Goal: Transaction & Acquisition: Purchase product/service

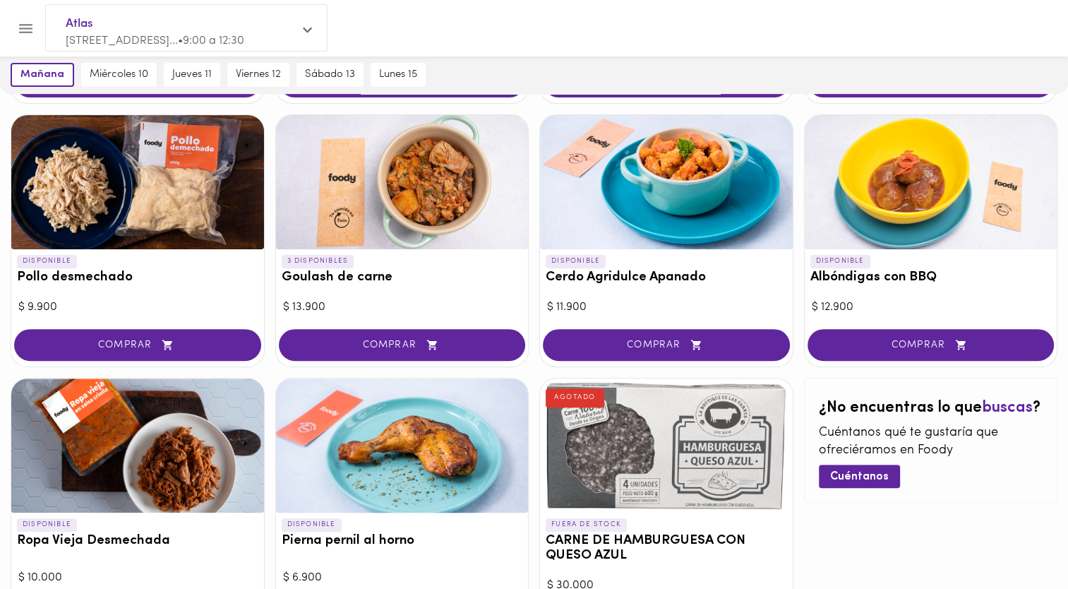
scroll to position [494, 0]
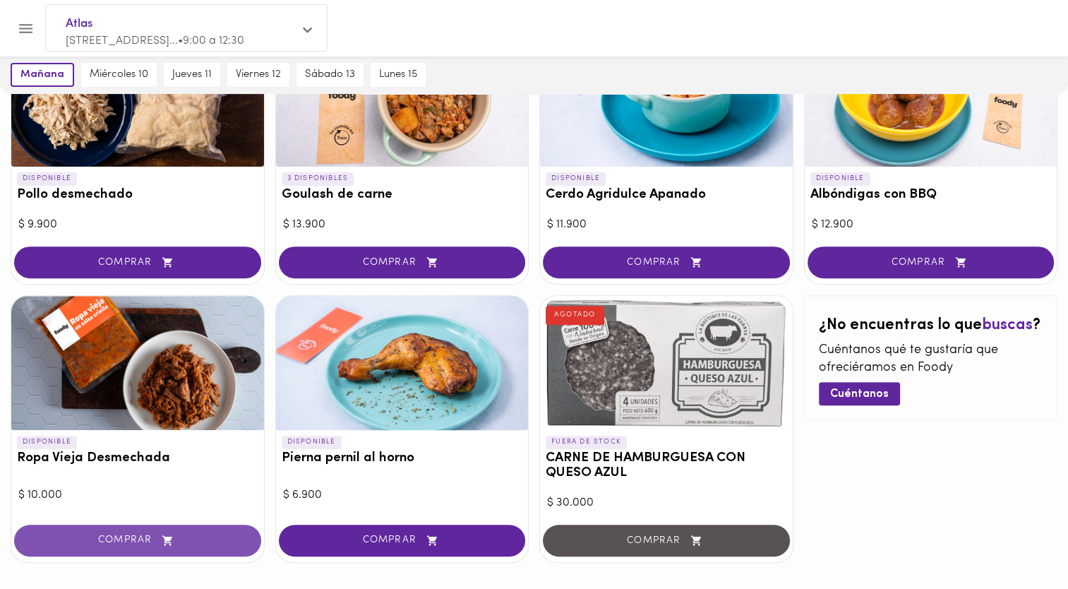
drag, startPoint x: 93, startPoint y: 541, endPoint x: 102, endPoint y: 546, distance: 10.4
click at [96, 542] on span "COMPRAR" at bounding box center [138, 541] width 212 height 12
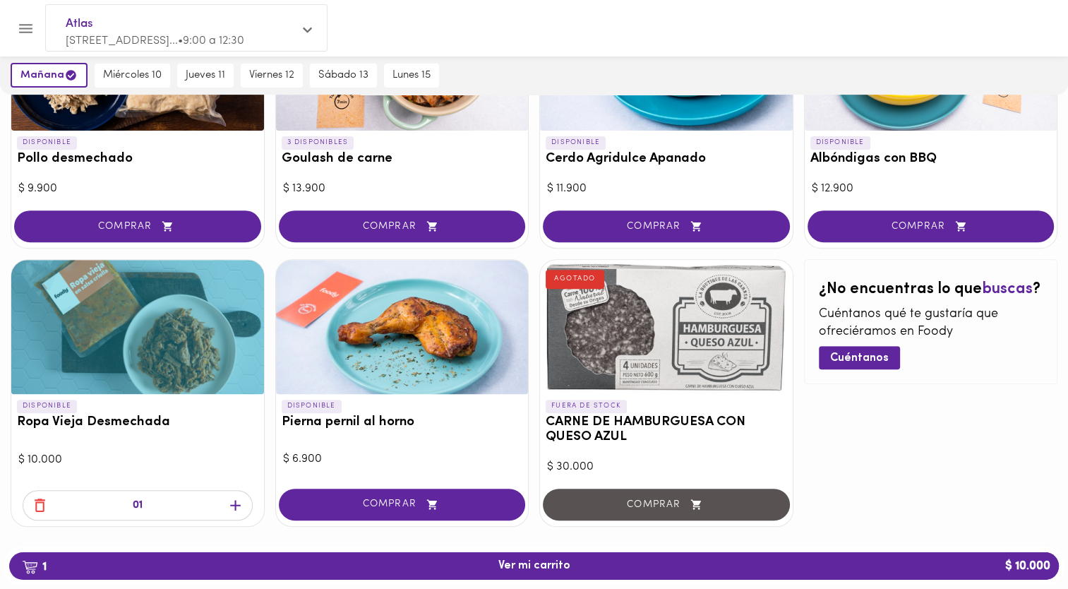
scroll to position [548, 0]
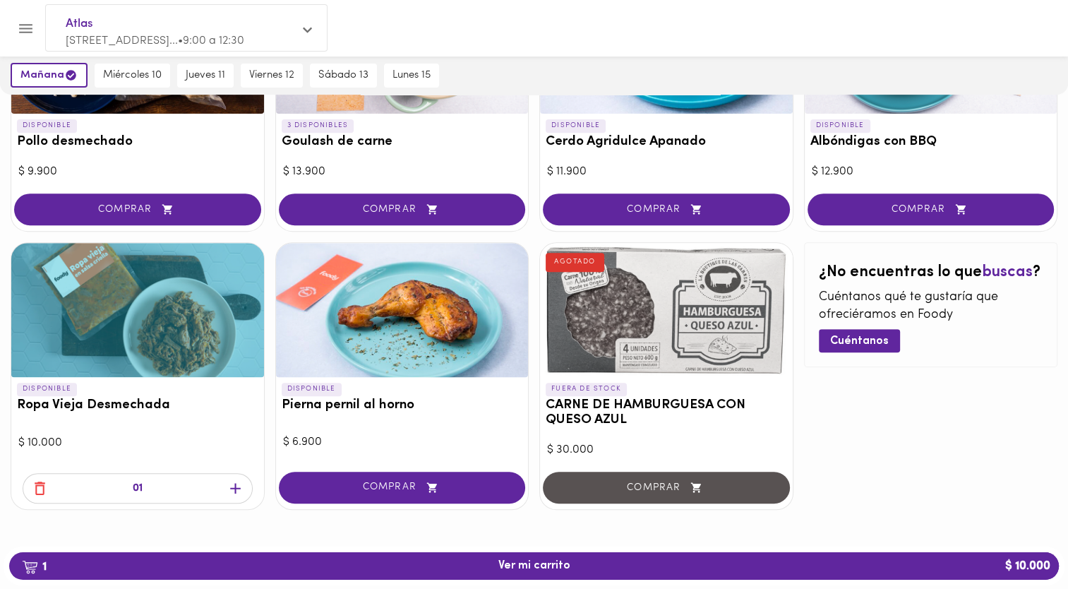
click at [234, 489] on icon "button" at bounding box center [236, 489] width 18 height 18
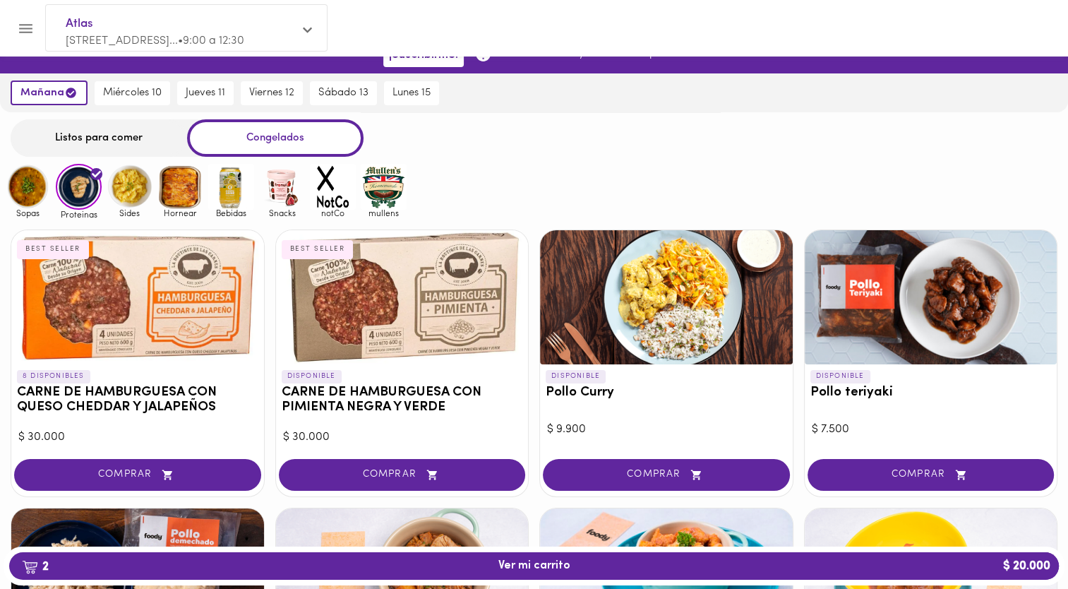
scroll to position [0, 0]
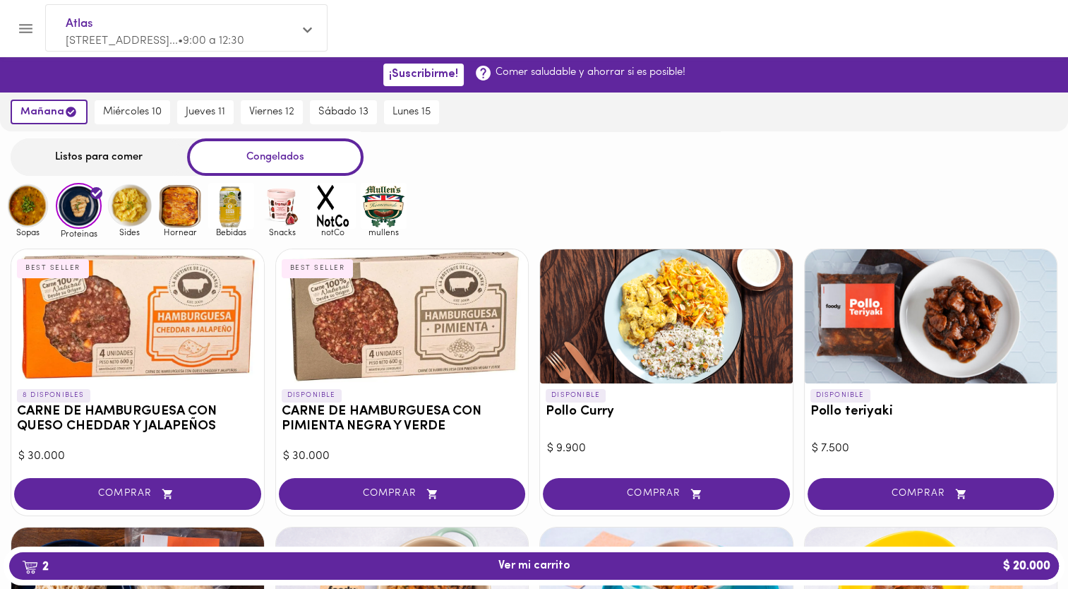
click at [119, 209] on img at bounding box center [130, 206] width 46 height 46
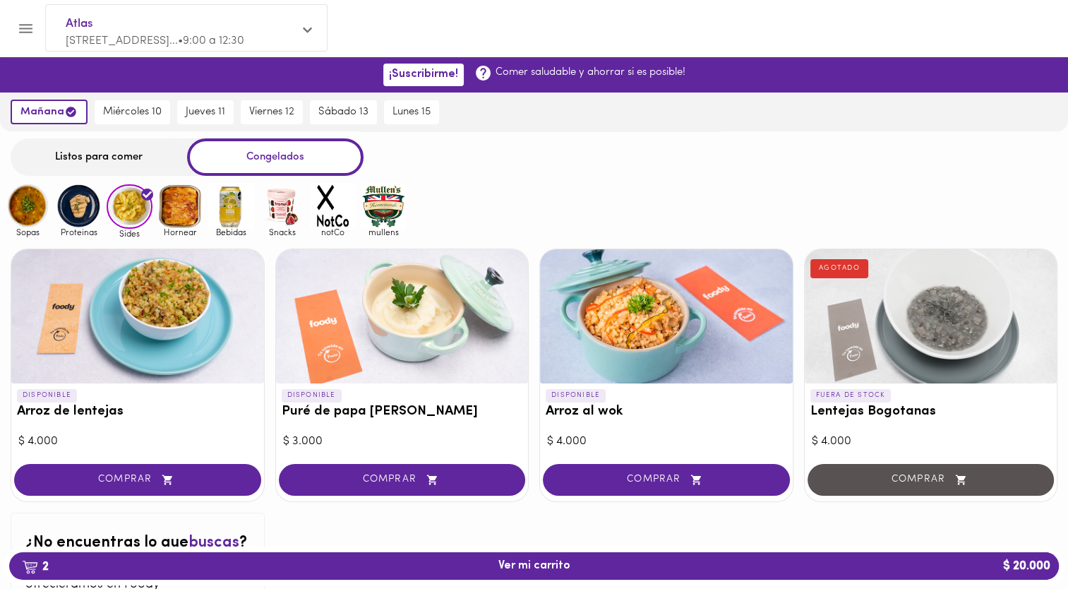
click at [175, 217] on img at bounding box center [180, 206] width 46 height 46
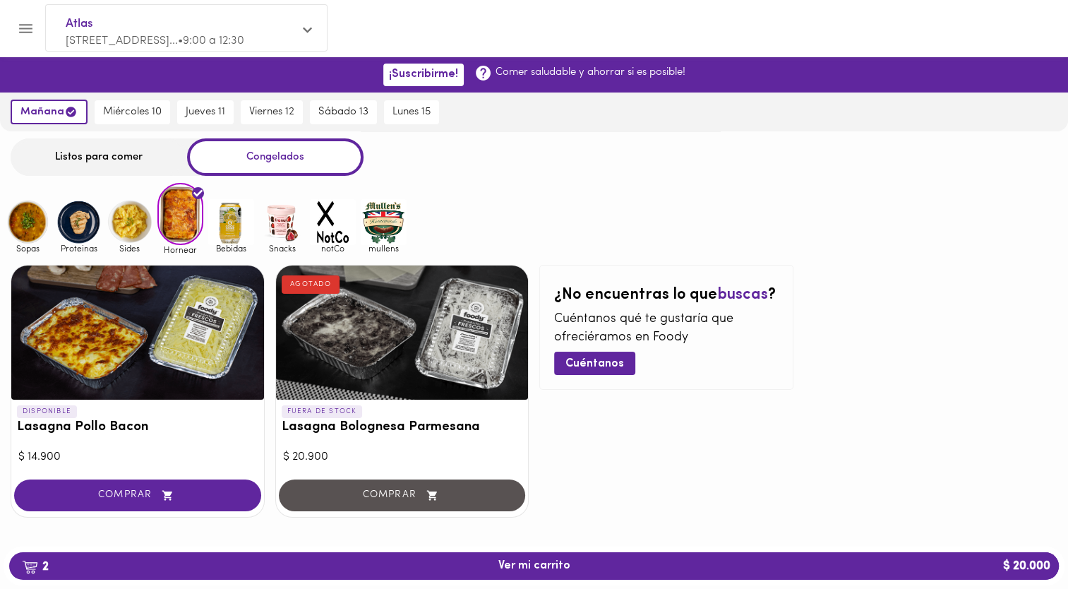
click at [130, 227] on img at bounding box center [130, 222] width 46 height 46
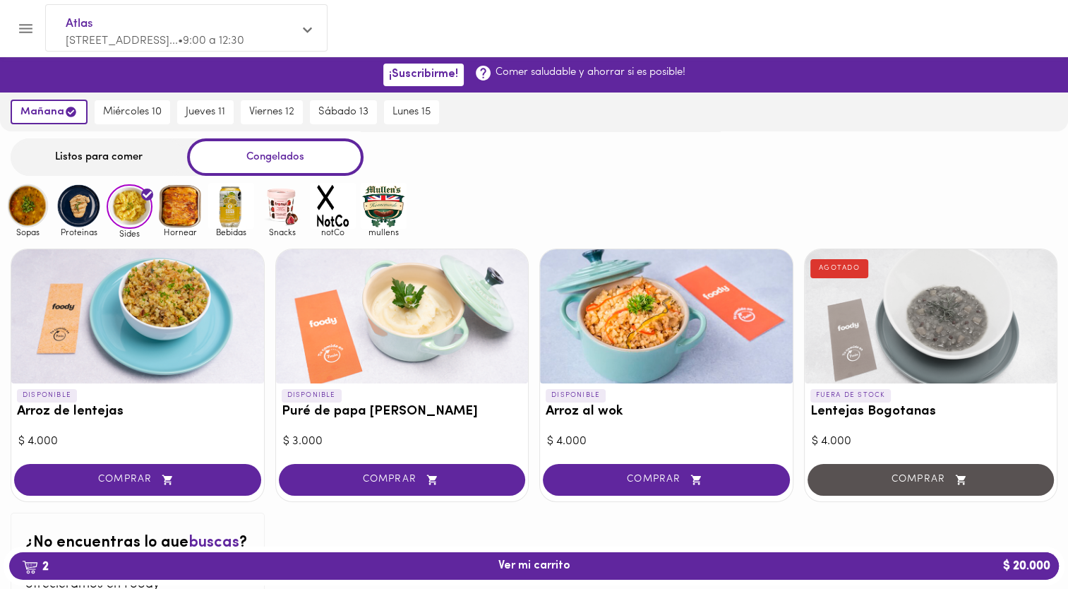
click at [387, 213] on img at bounding box center [384, 206] width 46 height 46
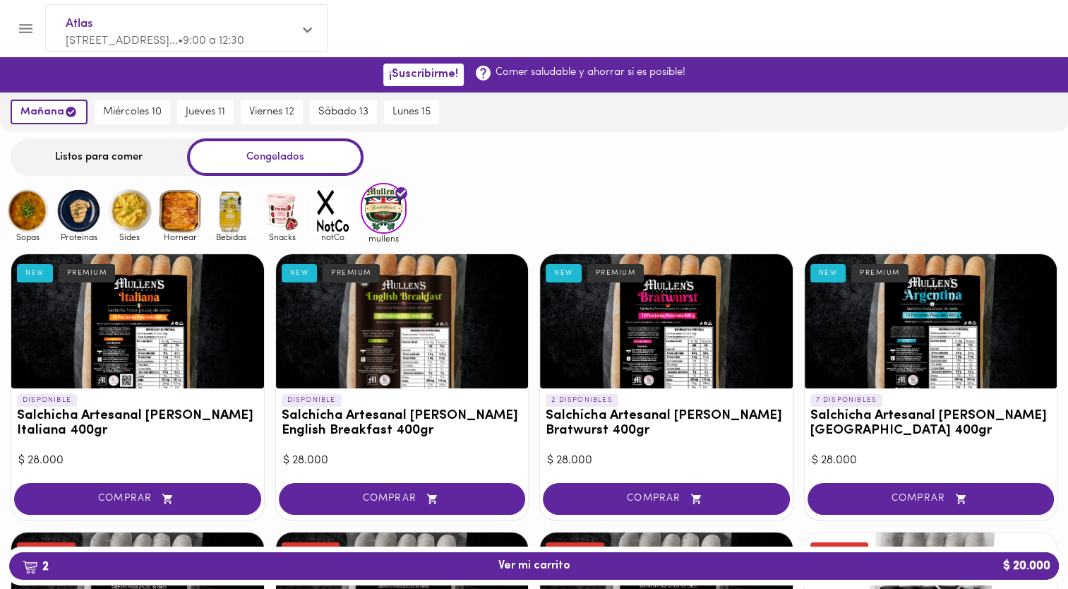
click at [335, 213] on img at bounding box center [333, 211] width 46 height 46
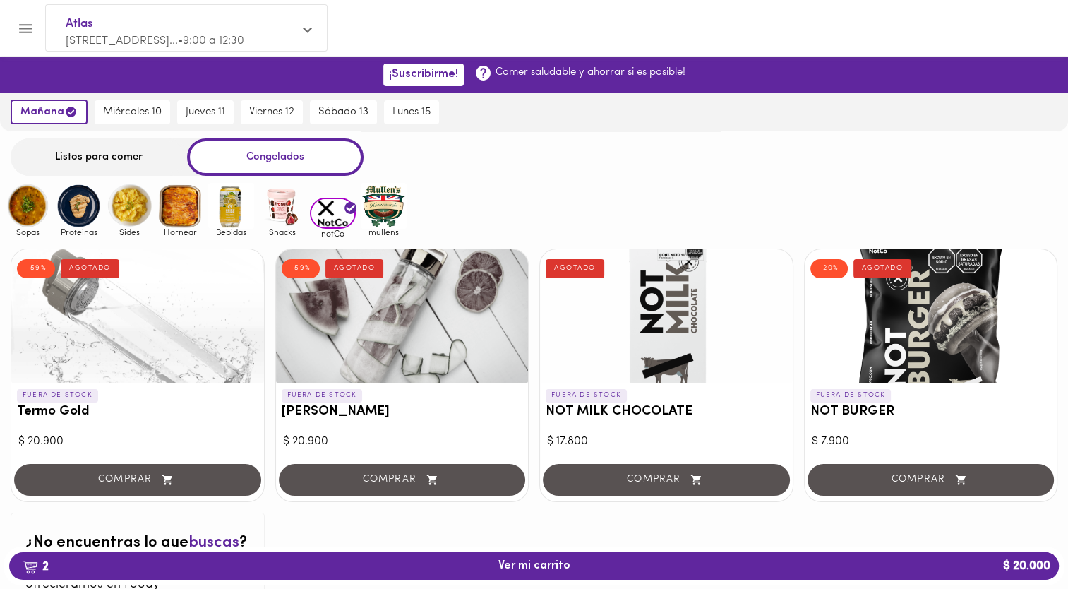
click at [280, 208] on img at bounding box center [282, 206] width 46 height 46
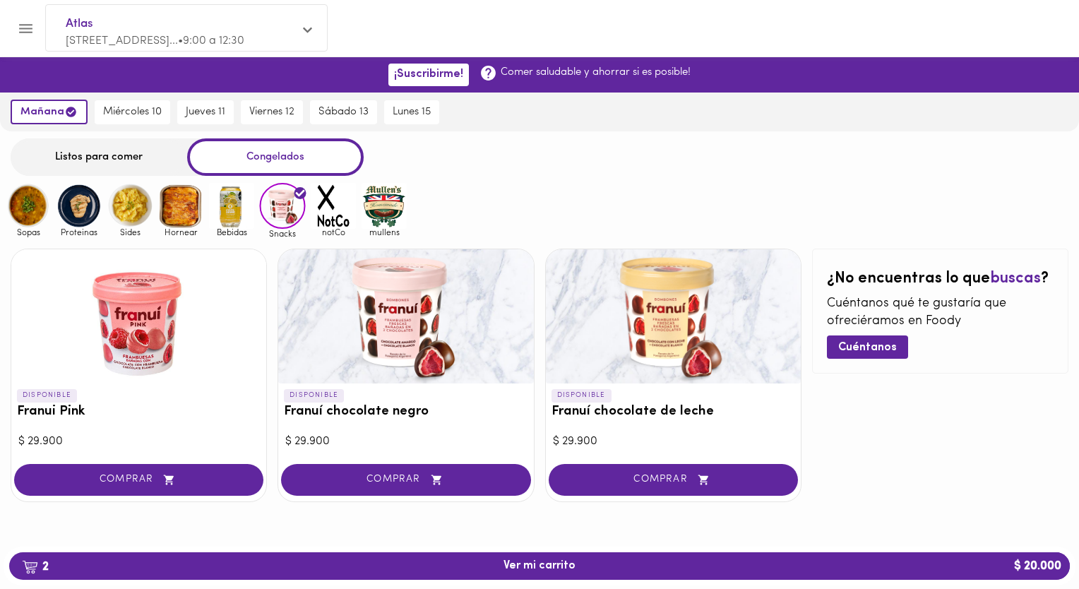
click at [234, 213] on img at bounding box center [232, 206] width 46 height 46
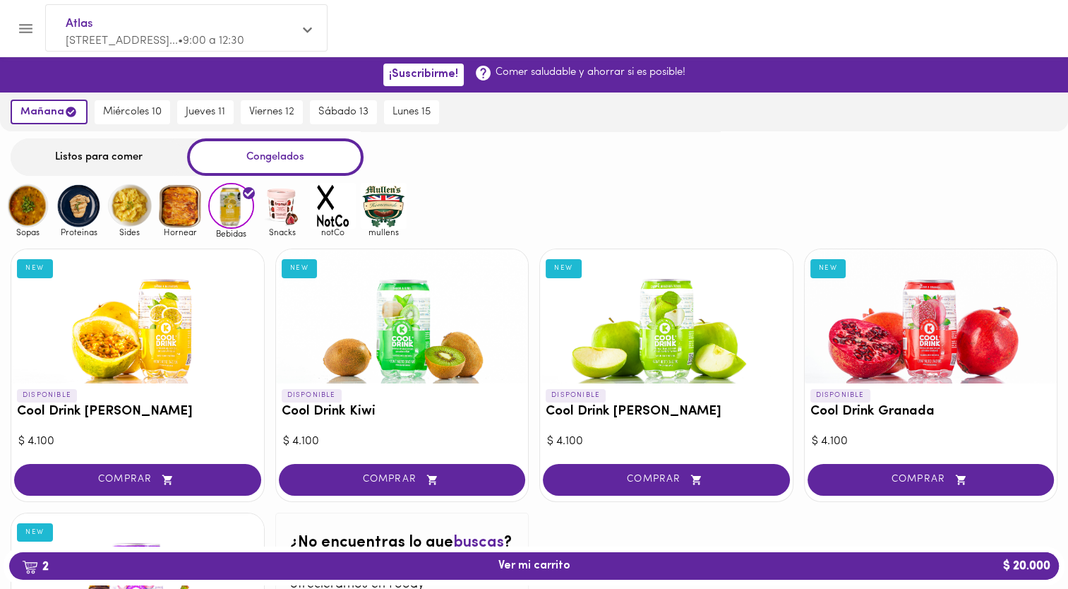
click at [193, 210] on img at bounding box center [180, 206] width 46 height 46
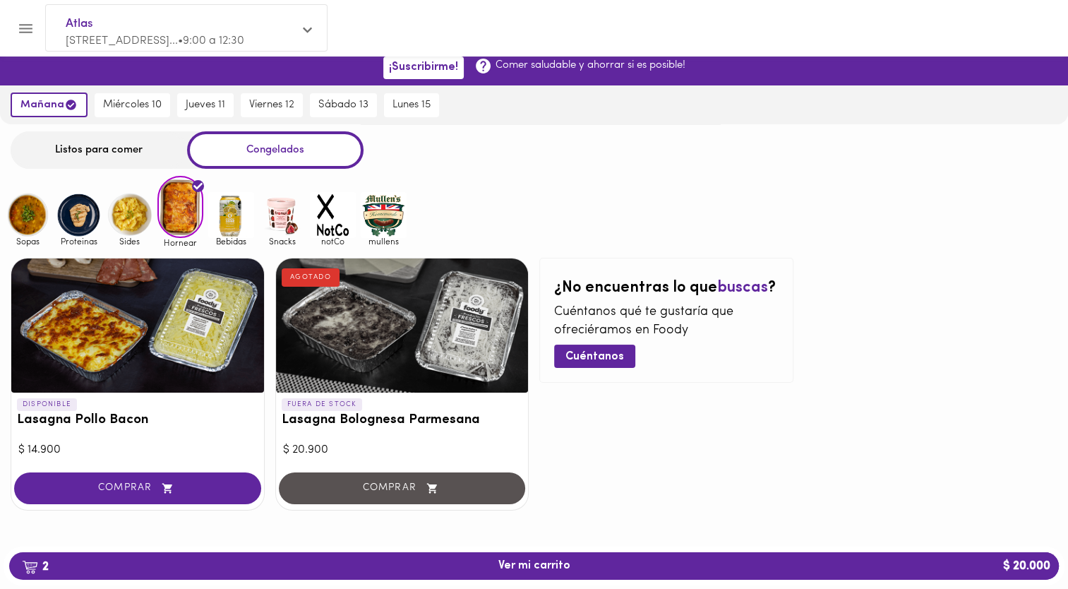
scroll to position [8, 0]
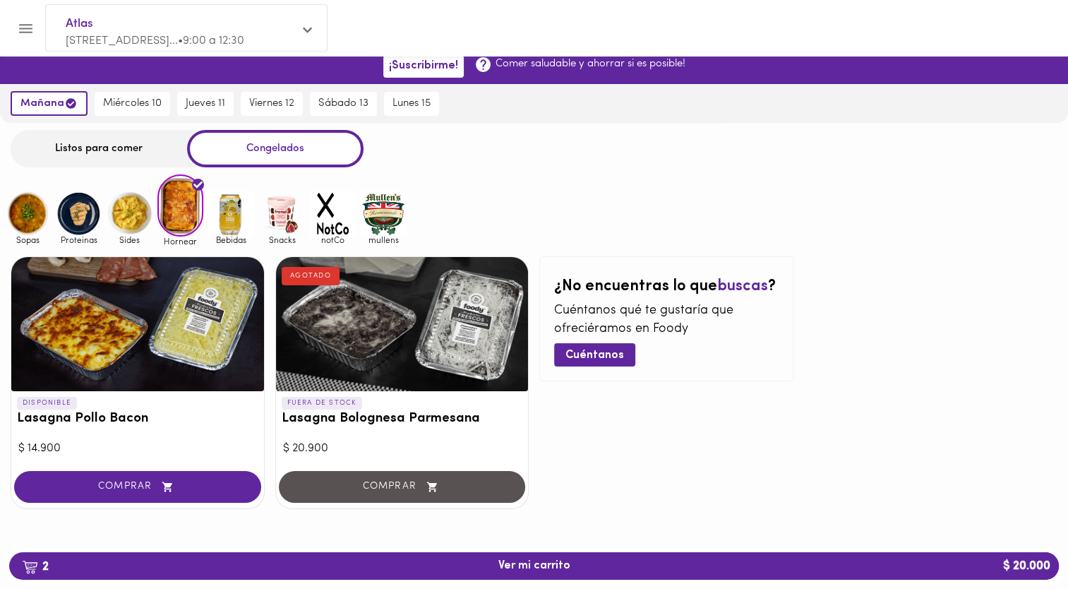
click at [127, 210] on img at bounding box center [130, 214] width 46 height 46
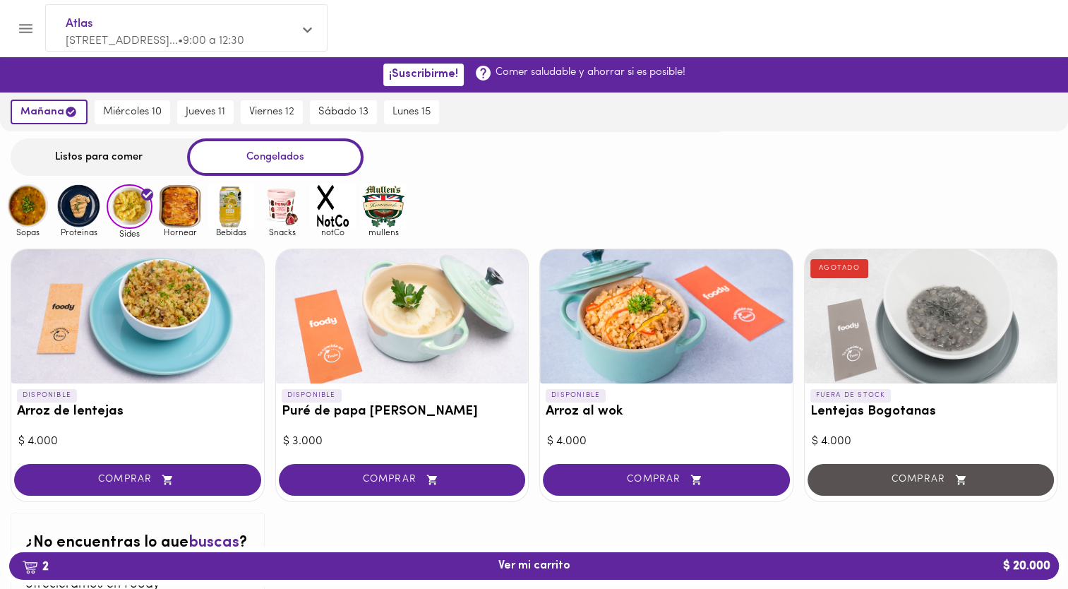
click at [80, 204] on img at bounding box center [79, 206] width 46 height 46
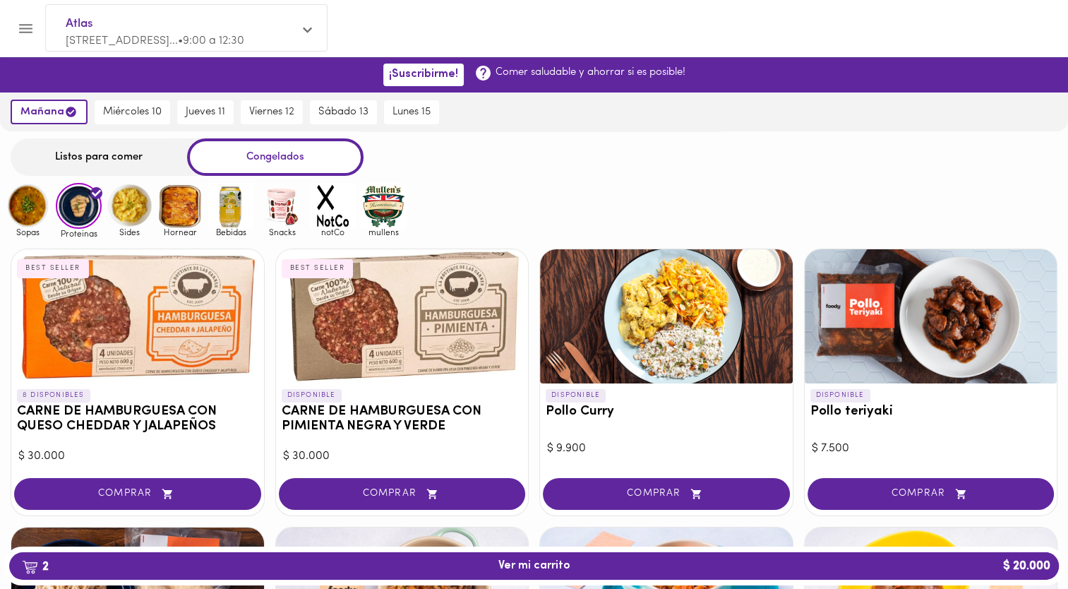
click at [32, 213] on img at bounding box center [28, 206] width 46 height 46
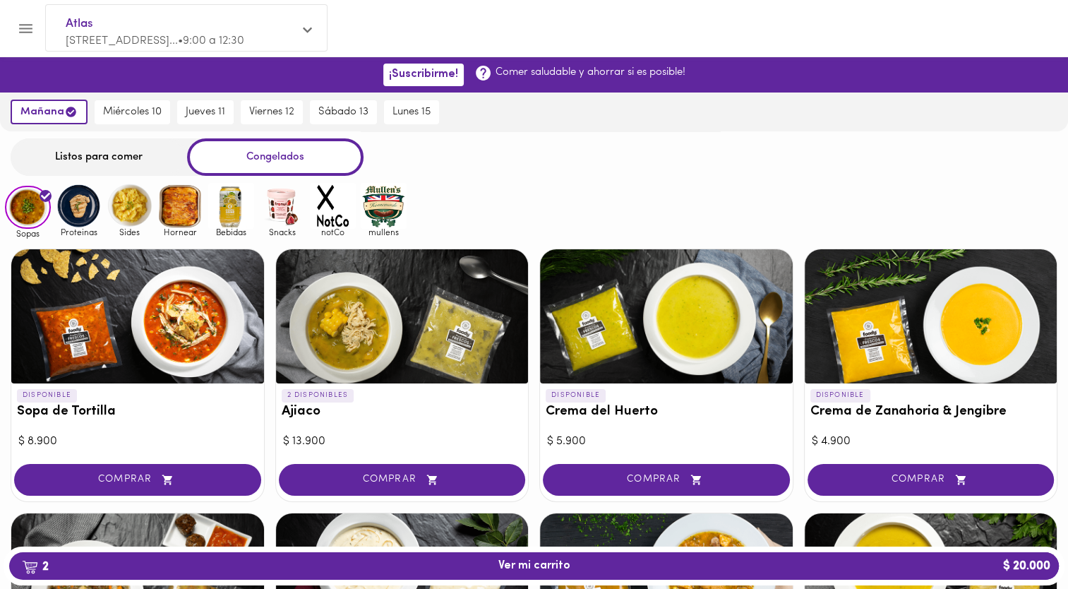
click at [83, 199] on img at bounding box center [79, 206] width 46 height 46
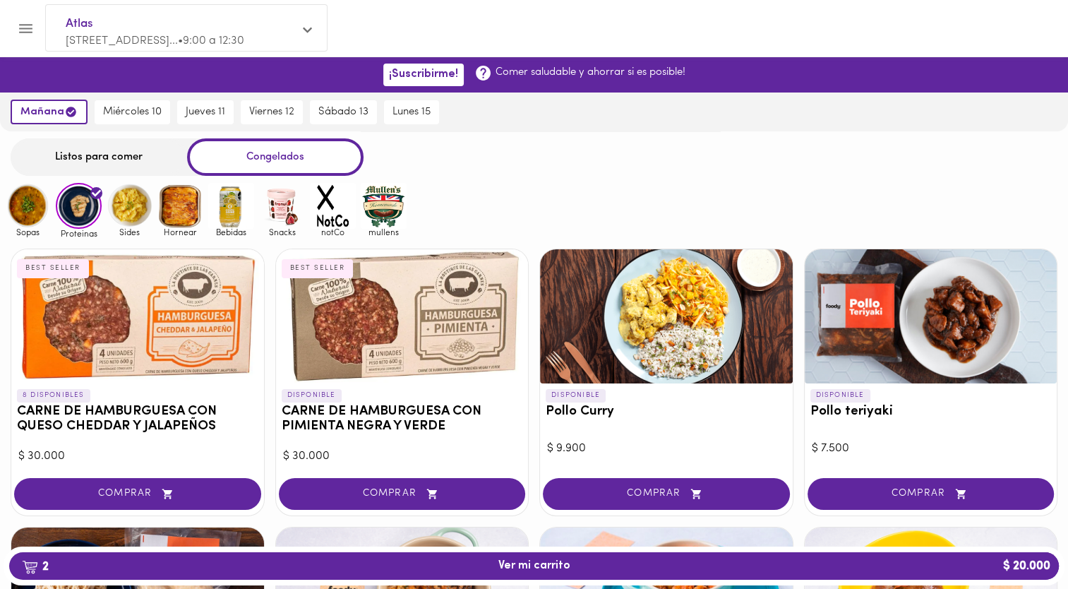
click at [132, 201] on img at bounding box center [130, 206] width 46 height 46
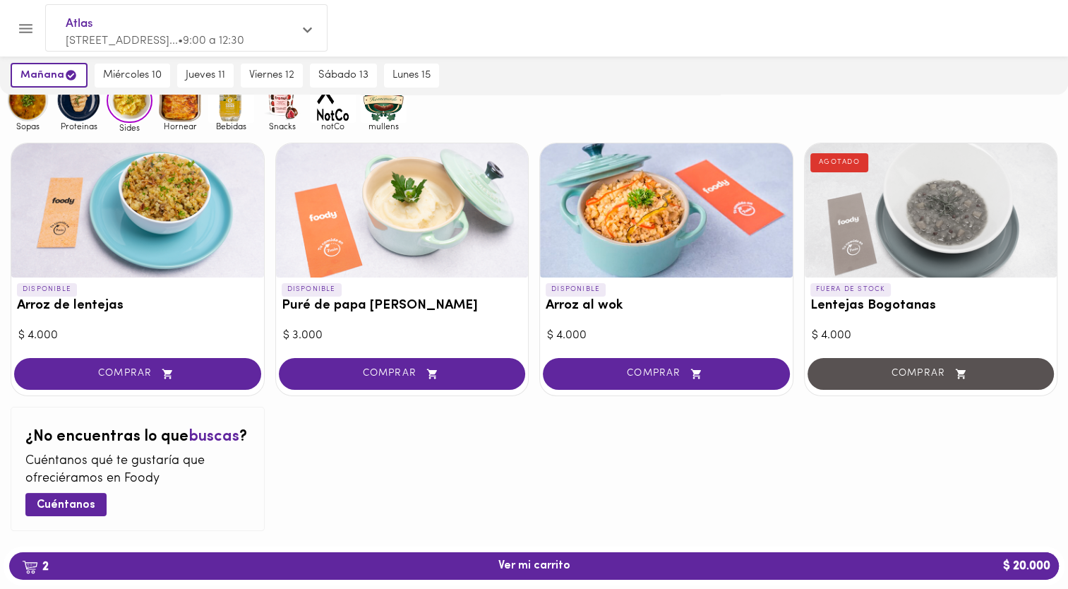
scroll to position [128, 0]
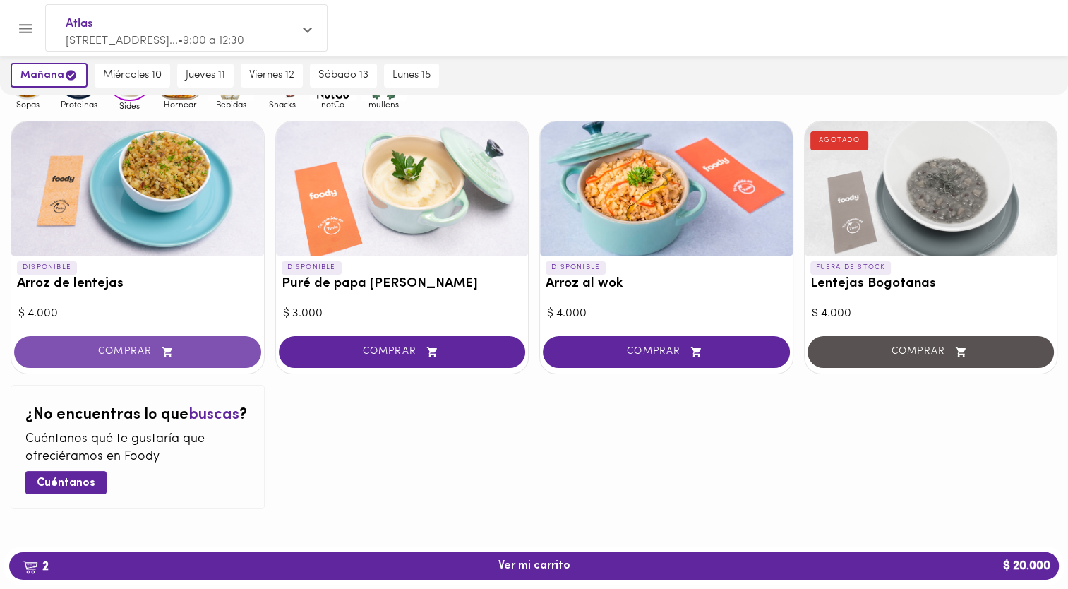
click at [105, 349] on span "COMPRAR" at bounding box center [138, 352] width 212 height 12
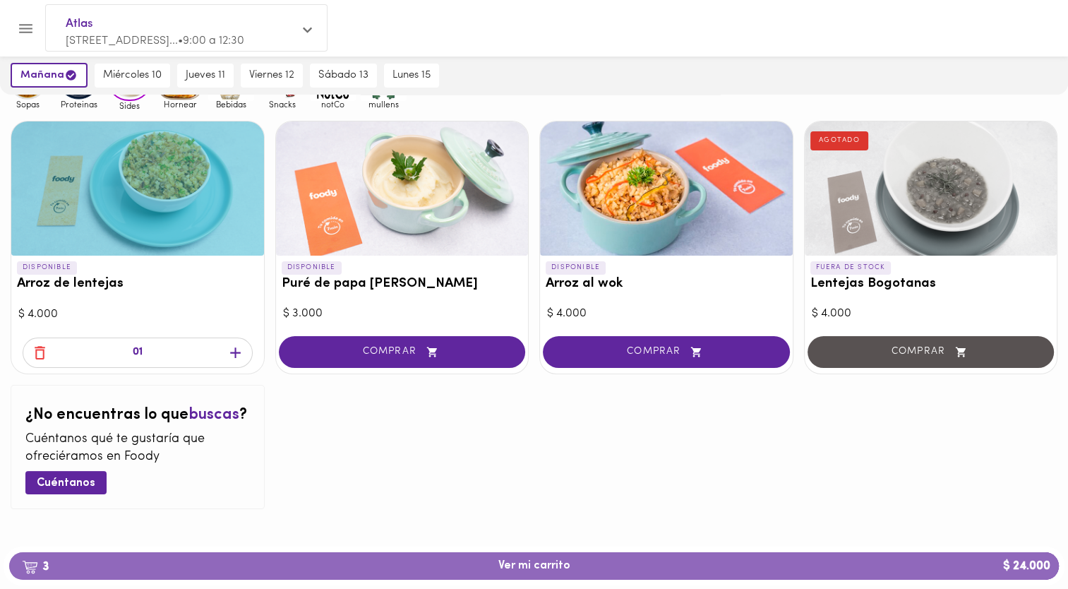
click at [562, 564] on span "3 Ver mi carrito $ 24.000" at bounding box center [535, 565] width 72 height 13
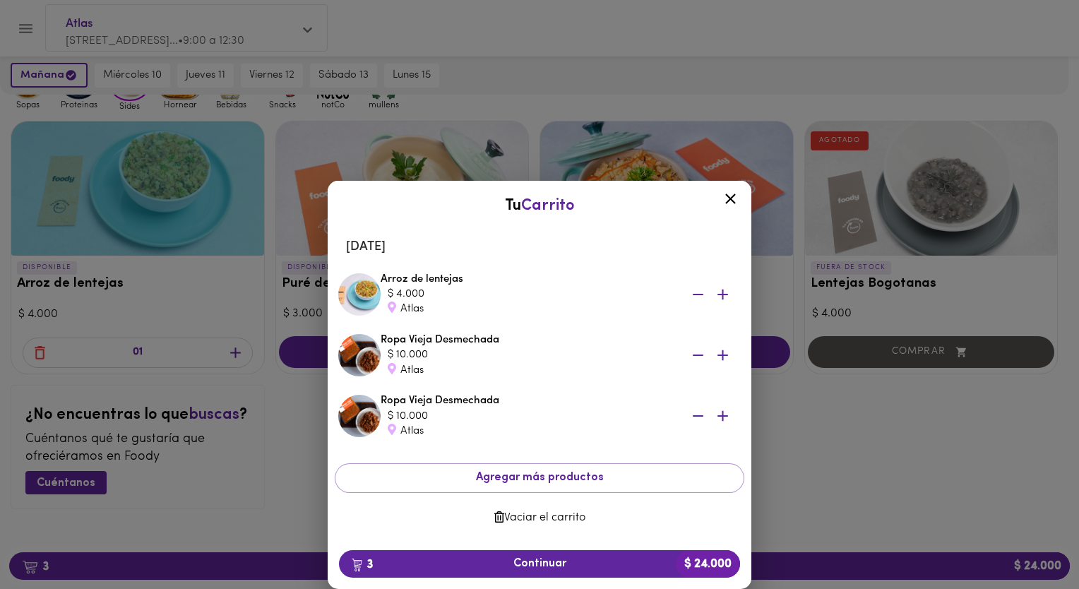
click at [724, 196] on icon at bounding box center [731, 199] width 18 height 18
